Goal: Information Seeking & Learning: Learn about a topic

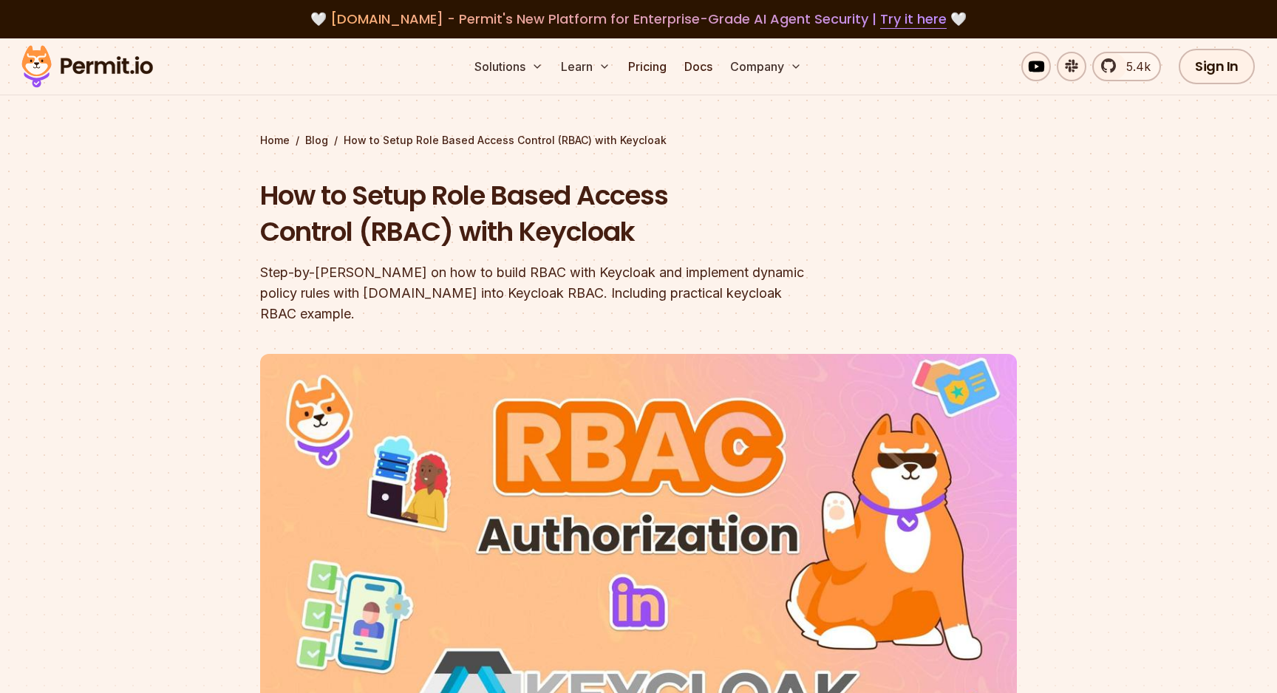
click at [475, 300] on div "Step-by-[PERSON_NAME] on how to build RBAC with Keycloak and implement dynamic …" at bounding box center [544, 293] width 568 height 62
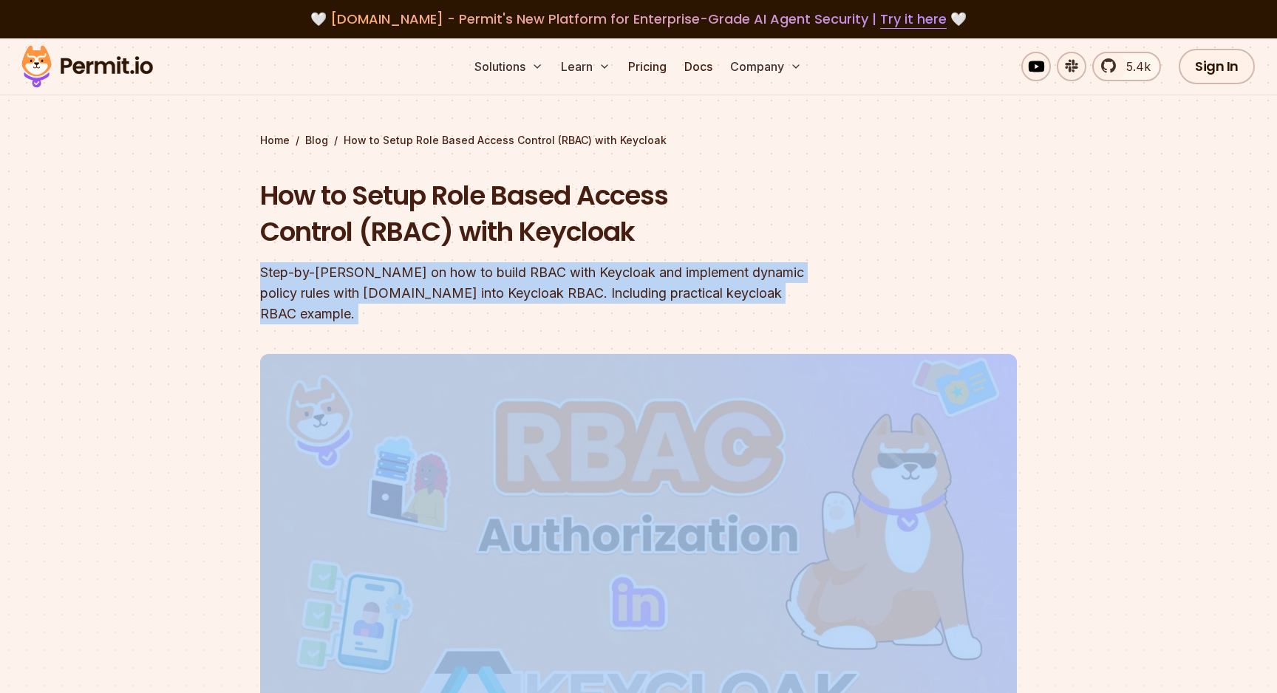
click at [475, 300] on div "Step-by-[PERSON_NAME] on how to build RBAC with Keycloak and implement dynamic …" at bounding box center [544, 293] width 568 height 62
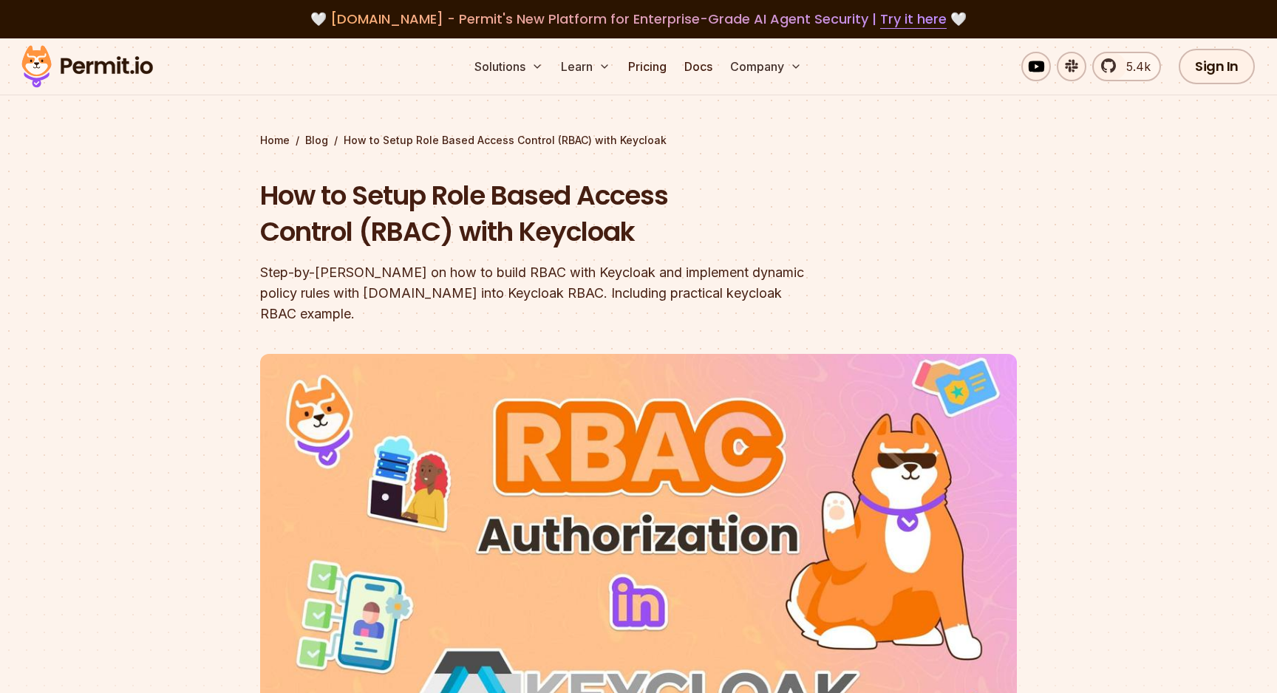
click at [198, 394] on div at bounding box center [638, 616] width 1277 height 557
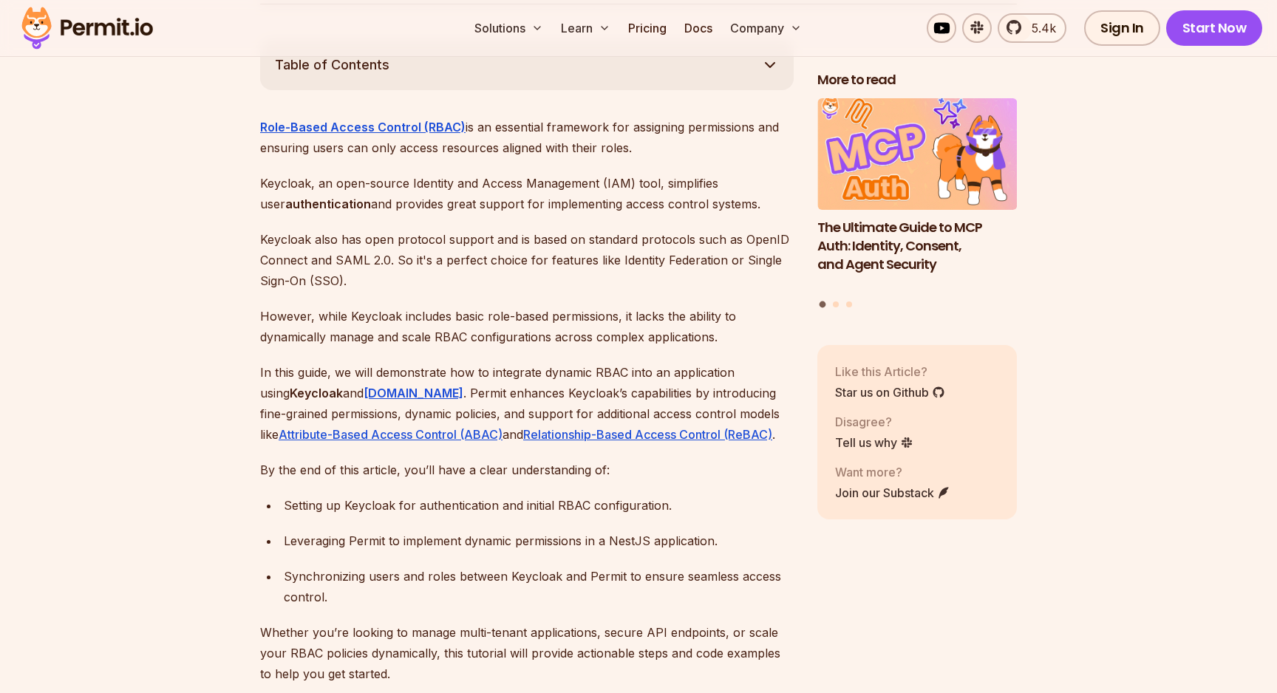
click at [620, 128] on p "Role-Based Access Control (RBAC) is an essential framework for assigning permis…" at bounding box center [527, 137] width 534 height 41
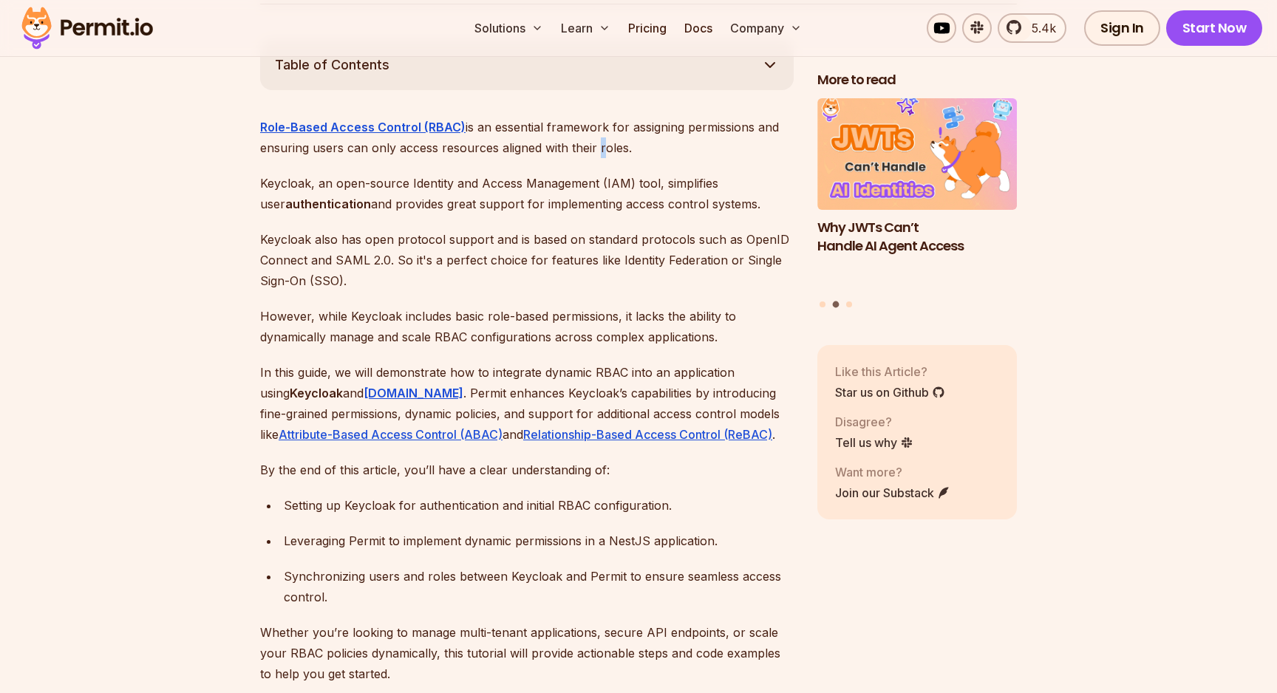
click at [620, 128] on p "Role-Based Access Control (RBAC) is an essential framework for assigning permis…" at bounding box center [527, 137] width 534 height 41
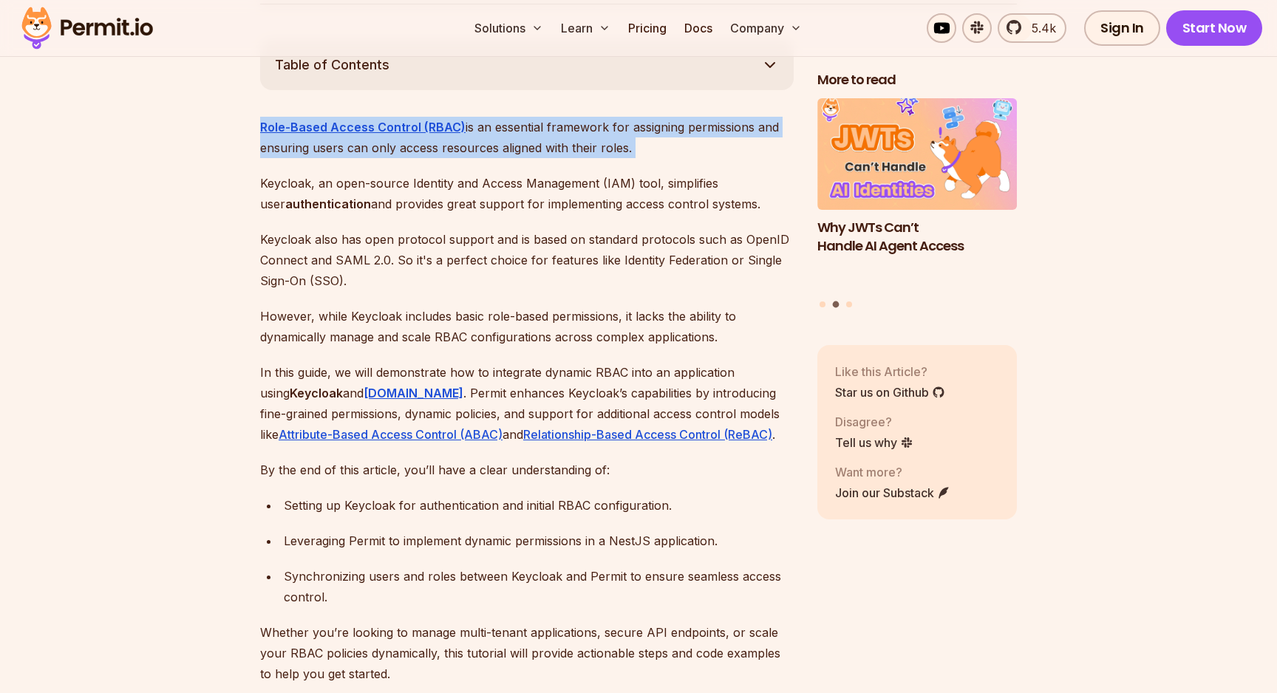
click at [620, 128] on p "Role-Based Access Control (RBAC) is an essential framework for assigning permis…" at bounding box center [527, 137] width 534 height 41
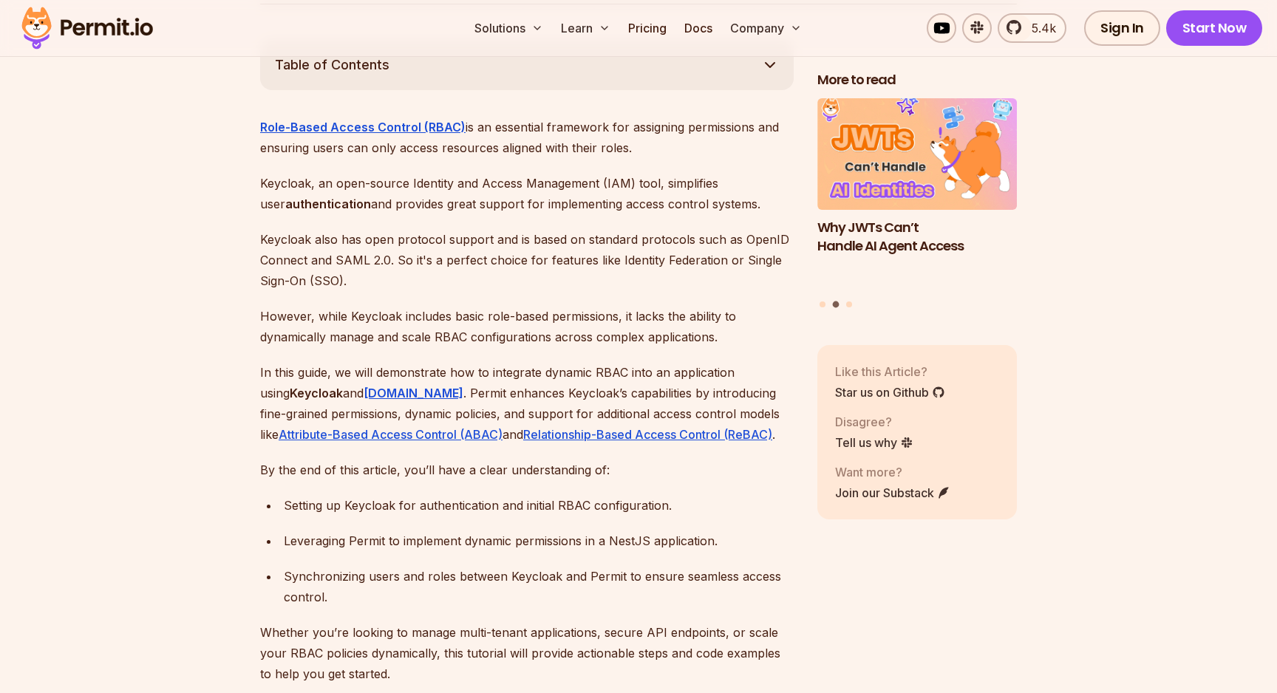
click at [389, 173] on p "Keycloak, an open-source Identity and Access Management (IAM) tool, simplifies …" at bounding box center [527, 193] width 534 height 41
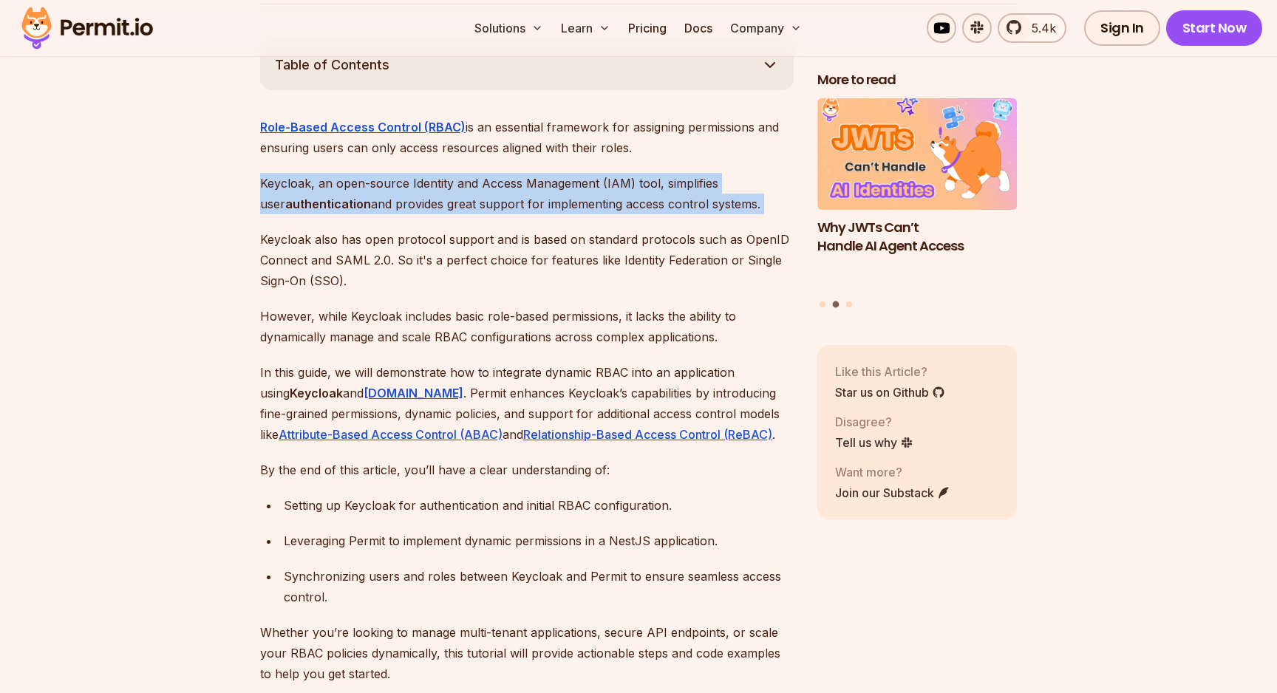
click at [389, 173] on p "Keycloak, an open-source Identity and Access Management (IAM) tool, simplifies …" at bounding box center [527, 193] width 534 height 41
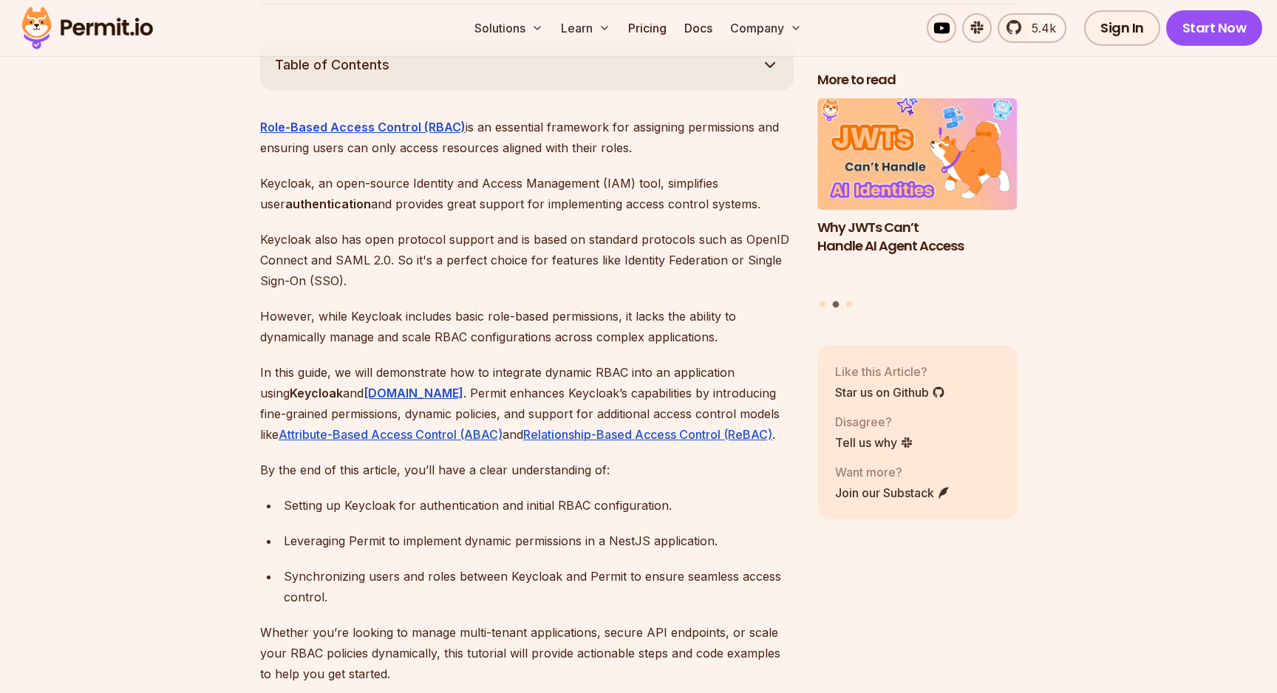
click at [387, 239] on p "Keycloak also has open protocol support and is based on standard protocols such…" at bounding box center [527, 260] width 534 height 62
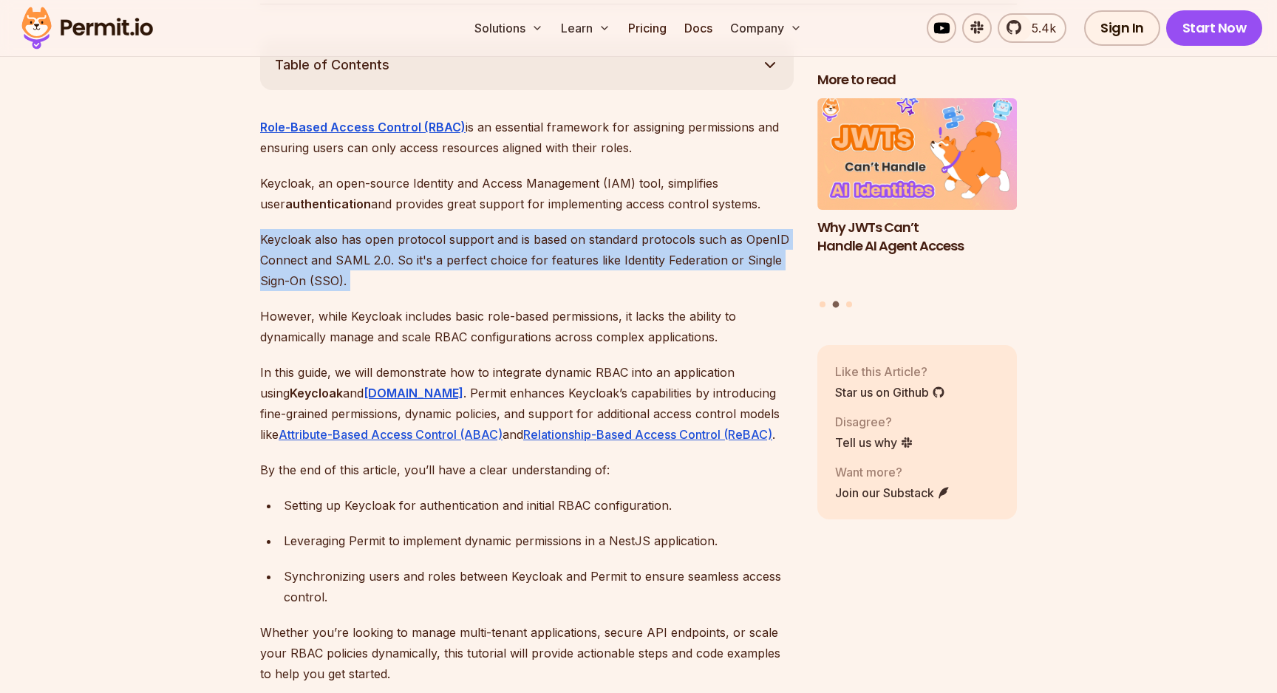
click at [387, 239] on p "Keycloak also has open protocol support and is based on standard protocols such…" at bounding box center [527, 260] width 534 height 62
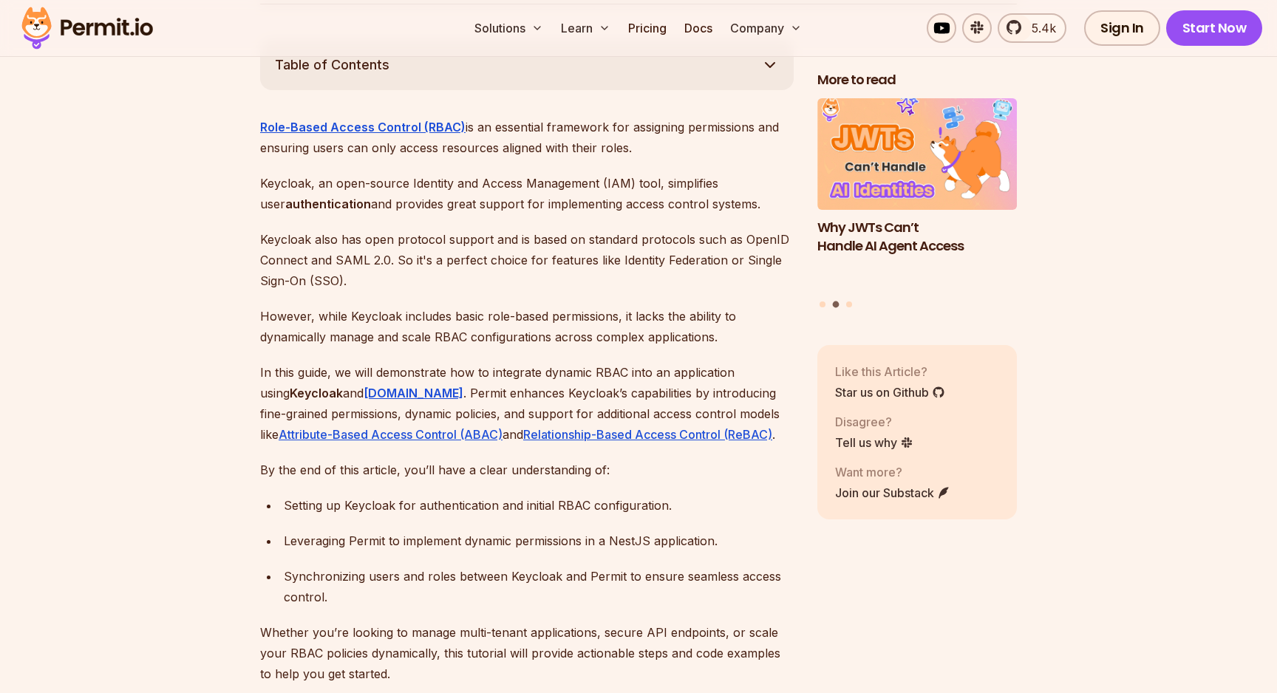
click at [462, 189] on p "Keycloak, an open-source Identity and Access Management (IAM) tool, simplifies …" at bounding box center [527, 193] width 534 height 41
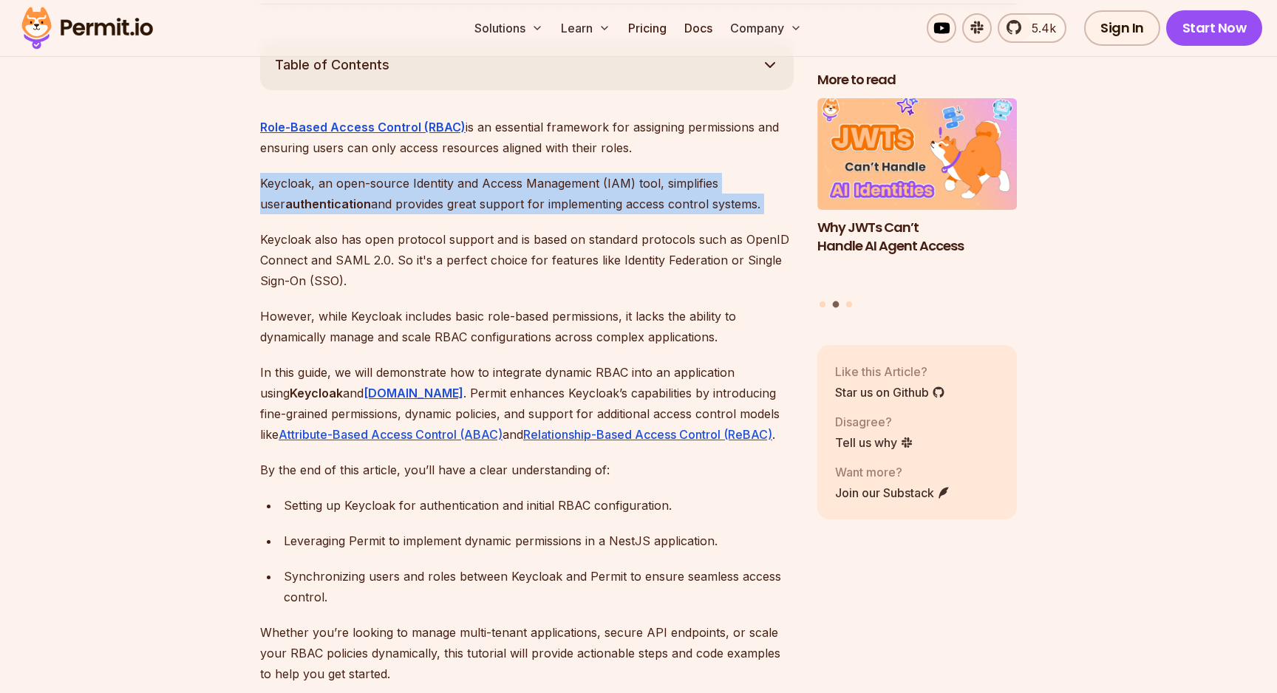
click at [462, 189] on p "Keycloak, an open-source Identity and Access Management (IAM) tool, simplifies …" at bounding box center [527, 193] width 534 height 41
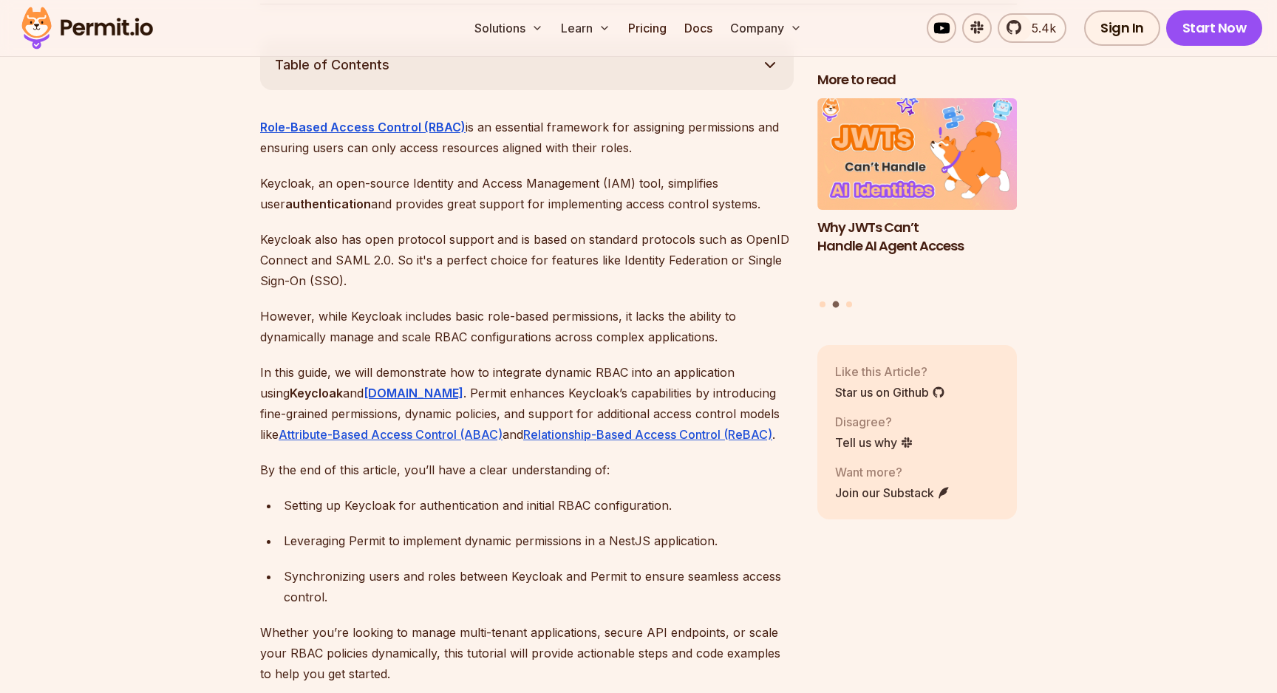
click at [398, 233] on p "Keycloak also has open protocol support and is based on standard protocols such…" at bounding box center [527, 260] width 534 height 62
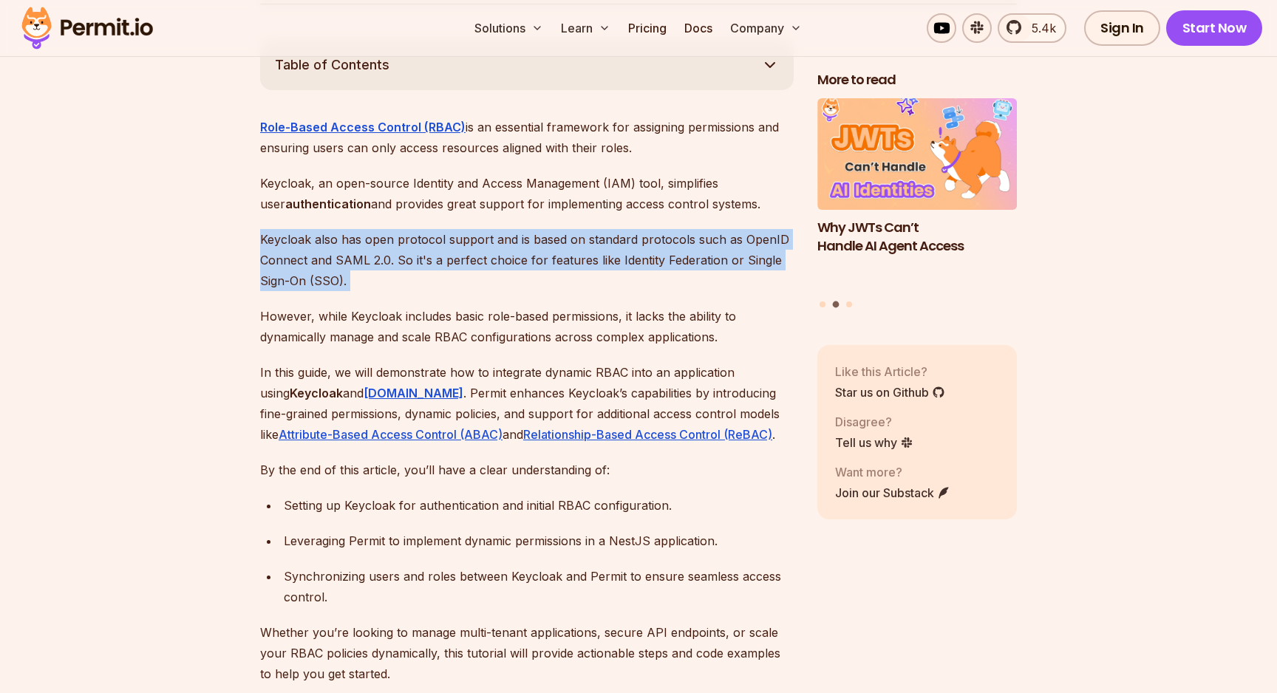
click at [398, 233] on p "Keycloak also has open protocol support and is based on standard protocols such…" at bounding box center [527, 260] width 534 height 62
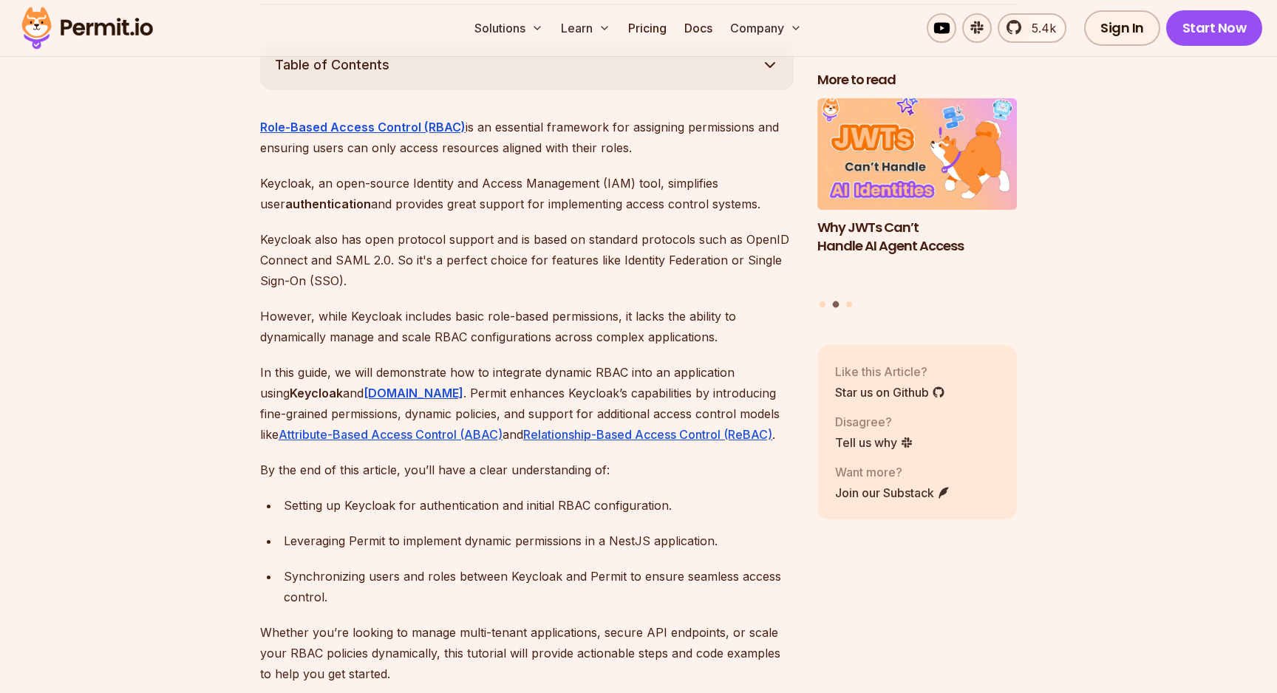
click at [404, 310] on p "However, while Keycloak includes basic role-based permissions, it lacks the abi…" at bounding box center [527, 326] width 534 height 41
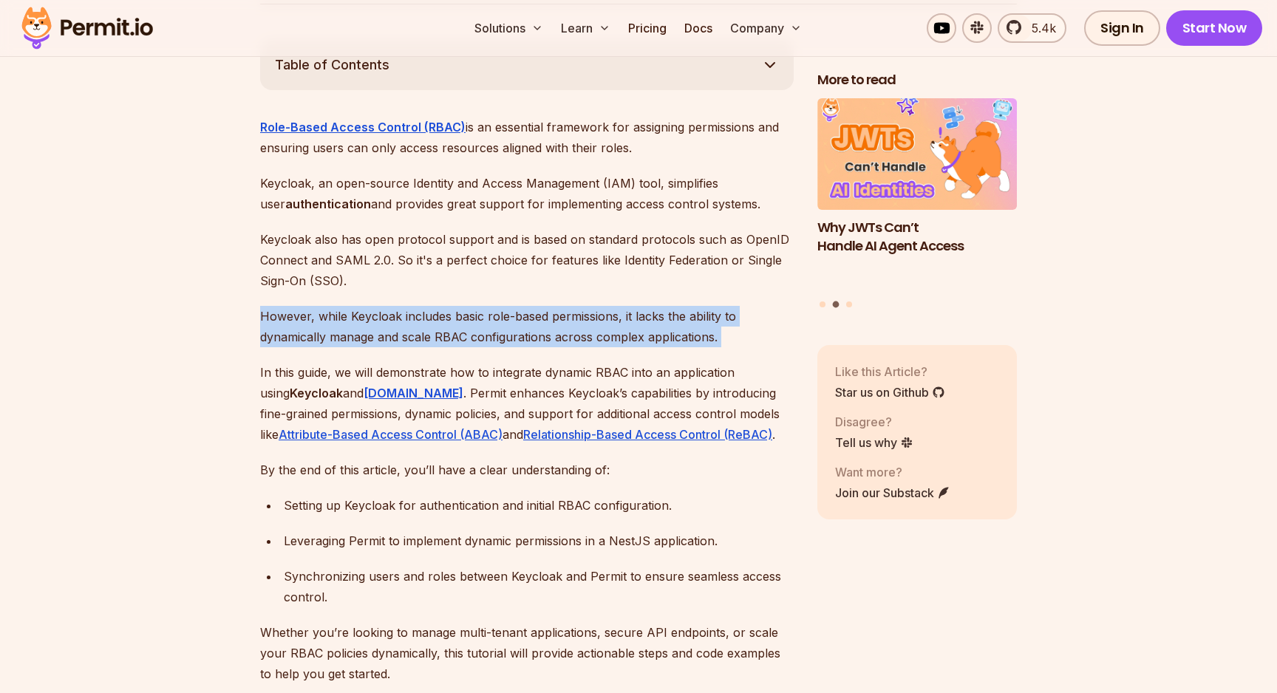
click at [404, 310] on p "However, while Keycloak includes basic role-based permissions, it lacks the abi…" at bounding box center [527, 326] width 534 height 41
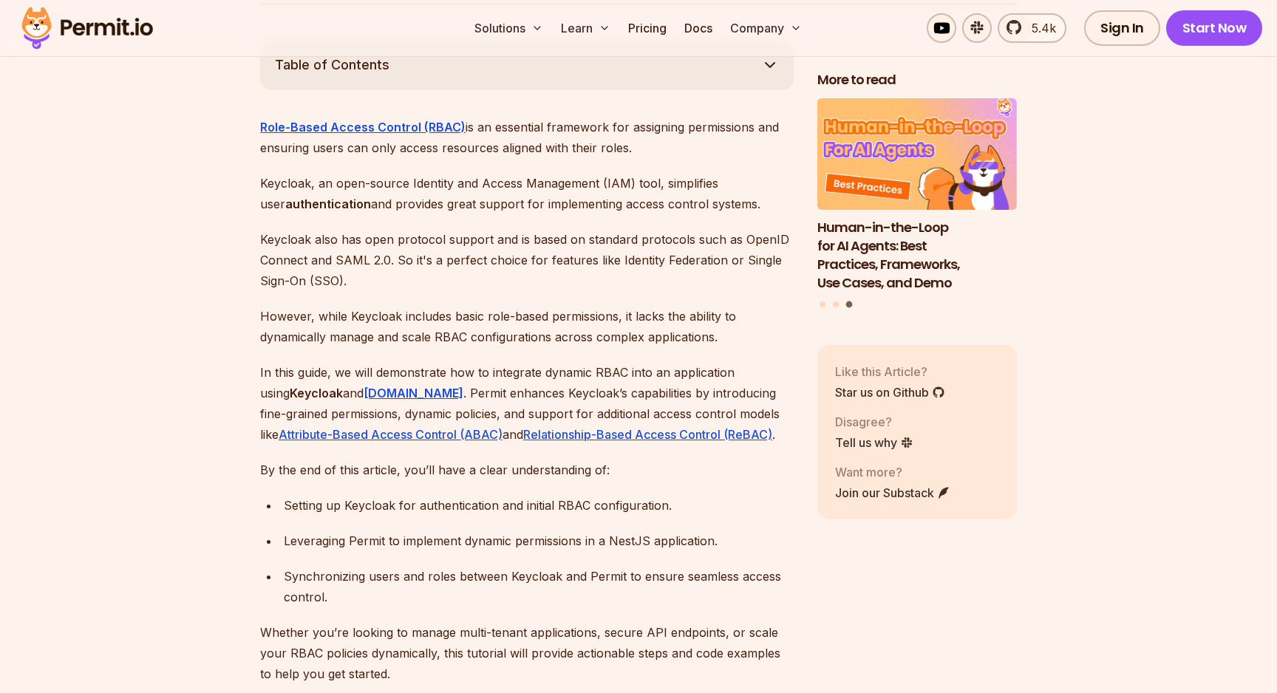
click at [423, 308] on p "However, while Keycloak includes basic role-based permissions, it lacks the abi…" at bounding box center [527, 326] width 534 height 41
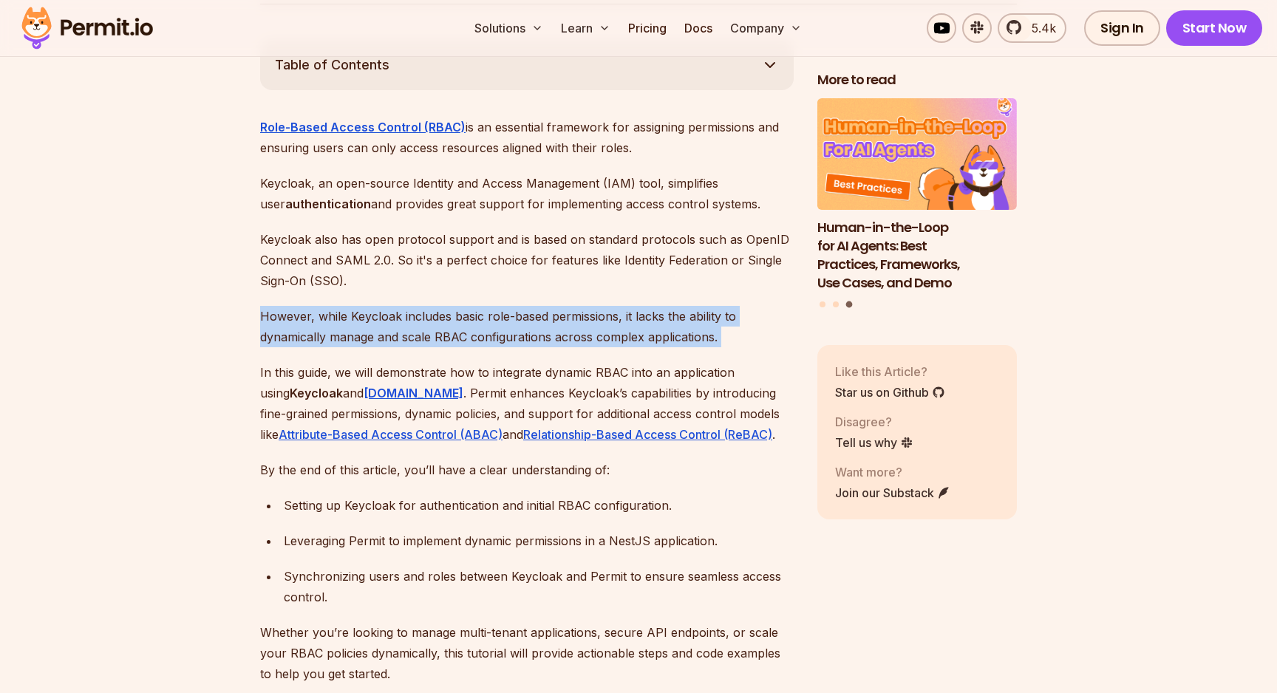
click at [423, 308] on p "However, while Keycloak includes basic role-based permissions, it lacks the abi…" at bounding box center [527, 326] width 534 height 41
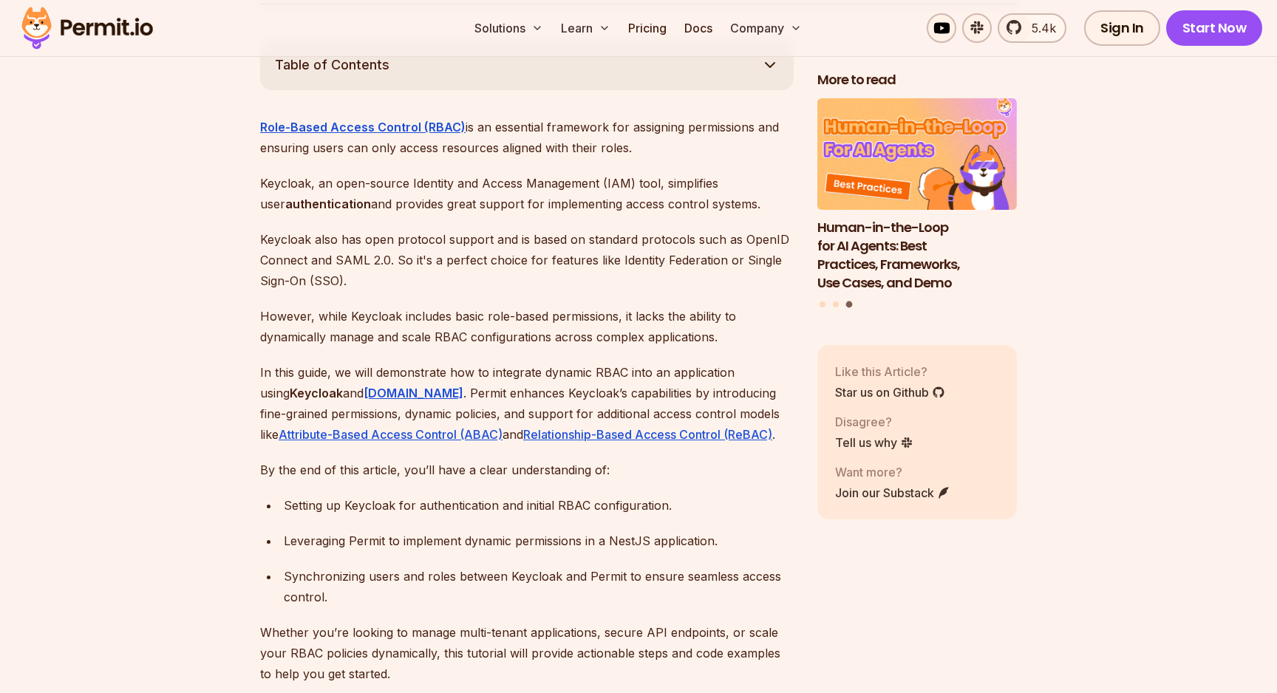
click at [465, 362] on p "In this guide, we will demonstrate how to integrate dynamic RBAC into an applic…" at bounding box center [527, 403] width 534 height 83
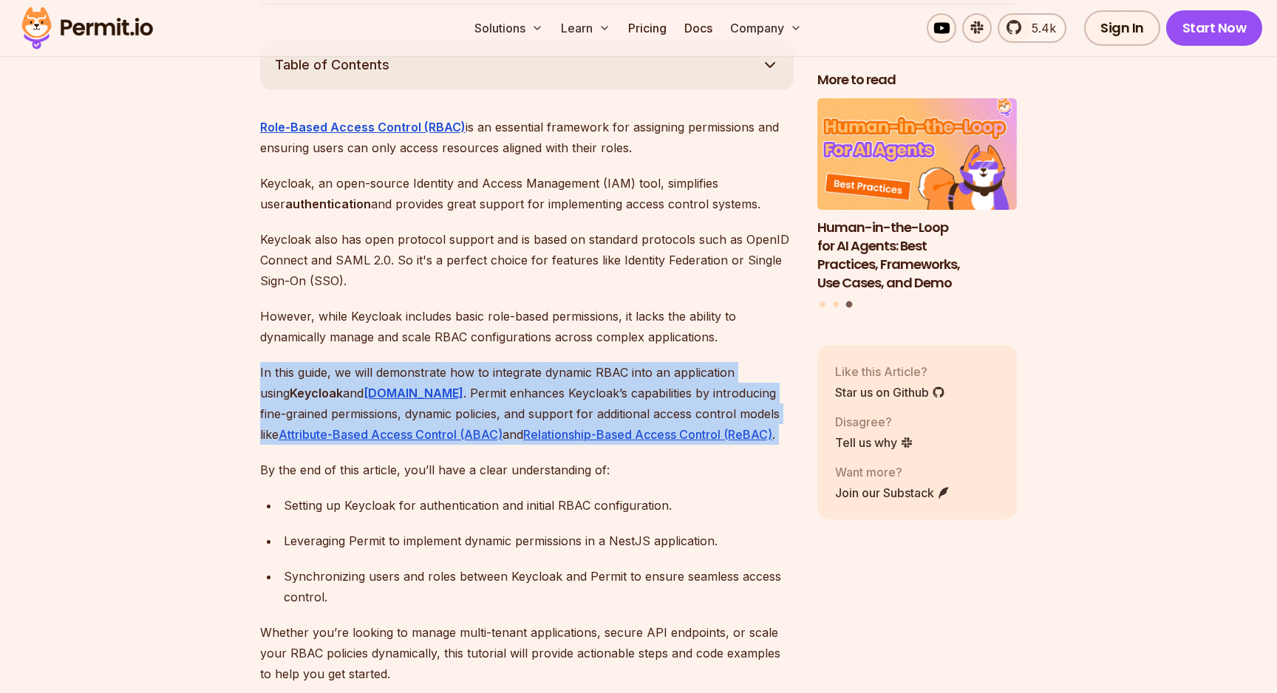
click at [465, 362] on p "In this guide, we will demonstrate how to integrate dynamic RBAC into an applic…" at bounding box center [527, 403] width 534 height 83
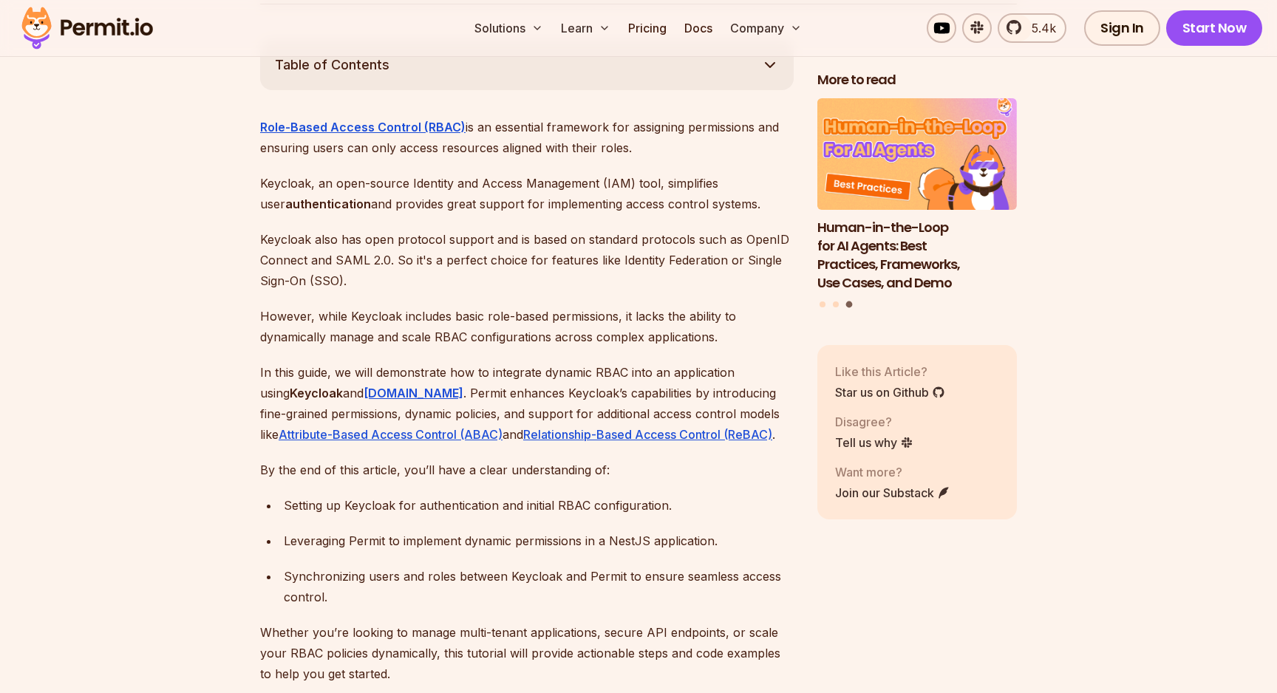
click at [495, 380] on p "In this guide, we will demonstrate how to integrate dynamic RBAC into an applic…" at bounding box center [527, 403] width 534 height 83
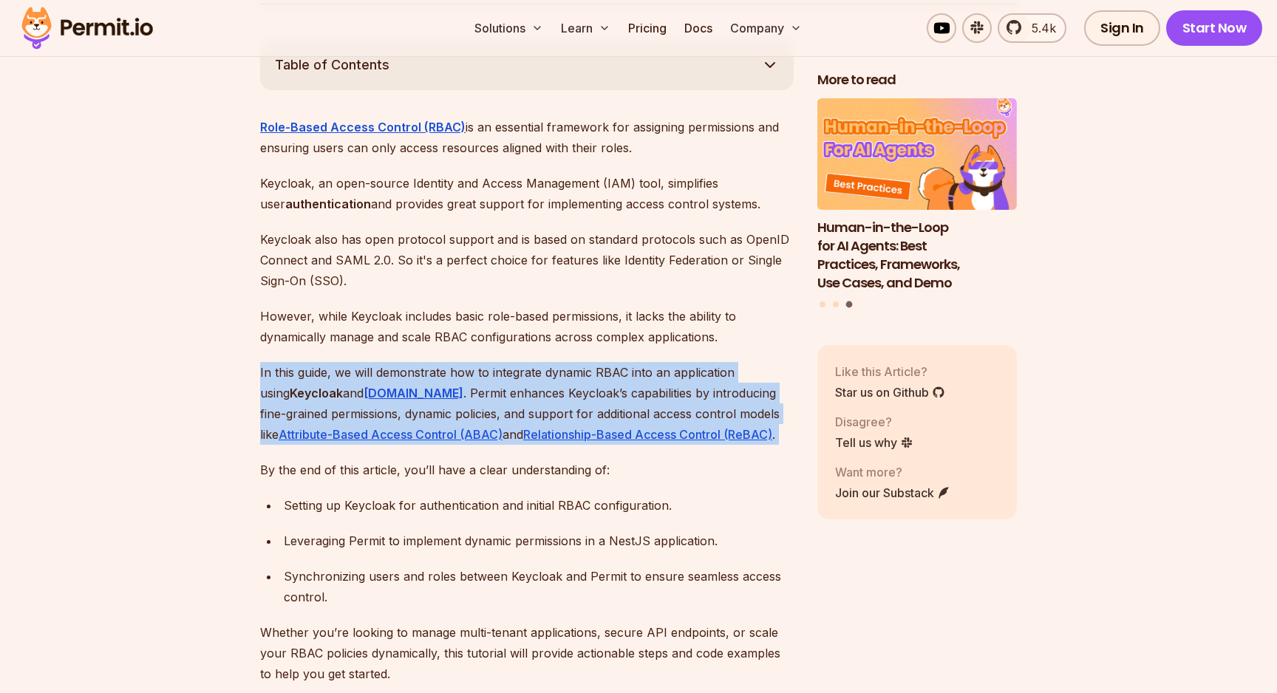
click at [495, 380] on p "In this guide, we will demonstrate how to integrate dynamic RBAC into an applic…" at bounding box center [527, 403] width 534 height 83
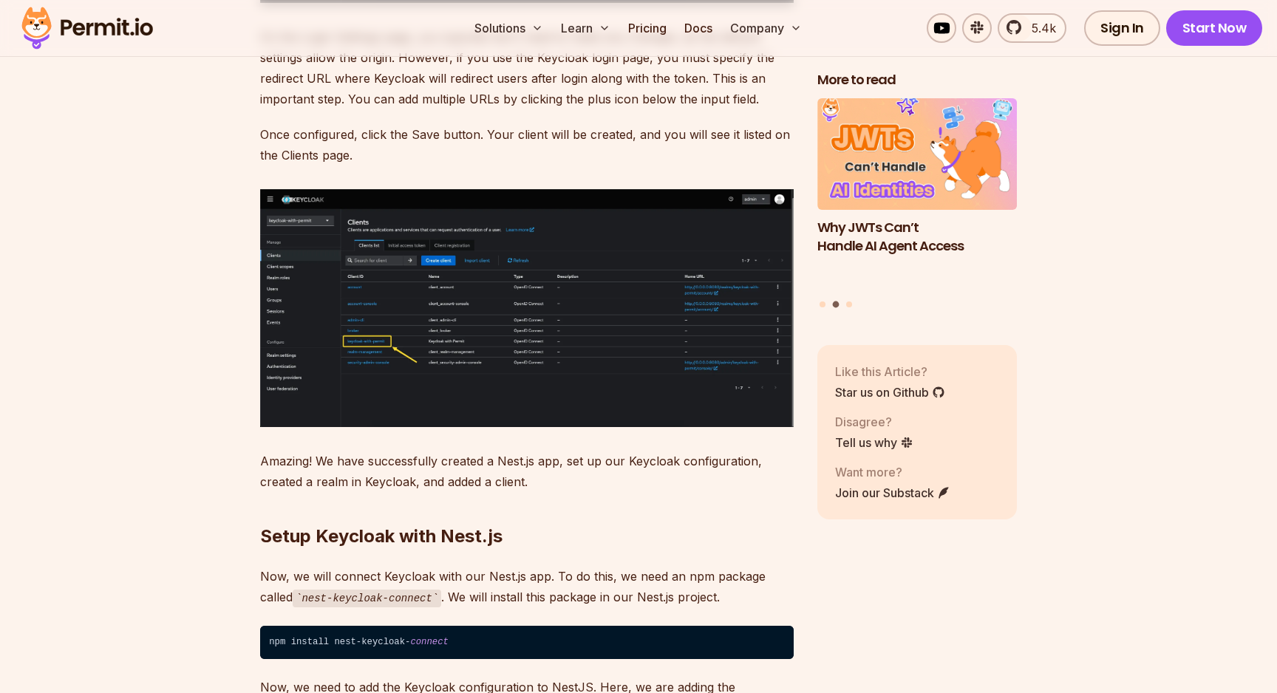
scroll to position [8033, 0]
